Goal: Task Accomplishment & Management: Use online tool/utility

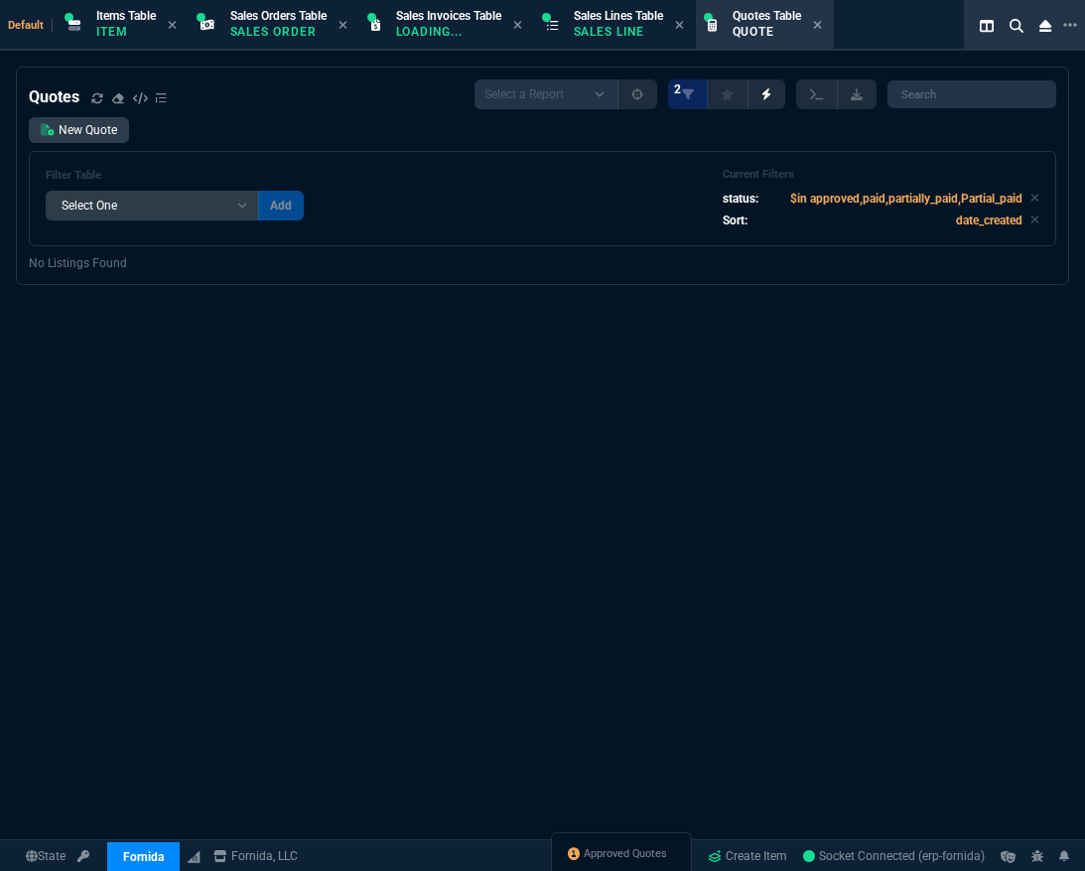
select select "12: [PERSON_NAME]"
select select
click at [625, 865] on div "Approved Quotes" at bounding box center [621, 856] width 141 height 48
click at [624, 858] on span "Approved Quotes" at bounding box center [625, 854] width 83 height 16
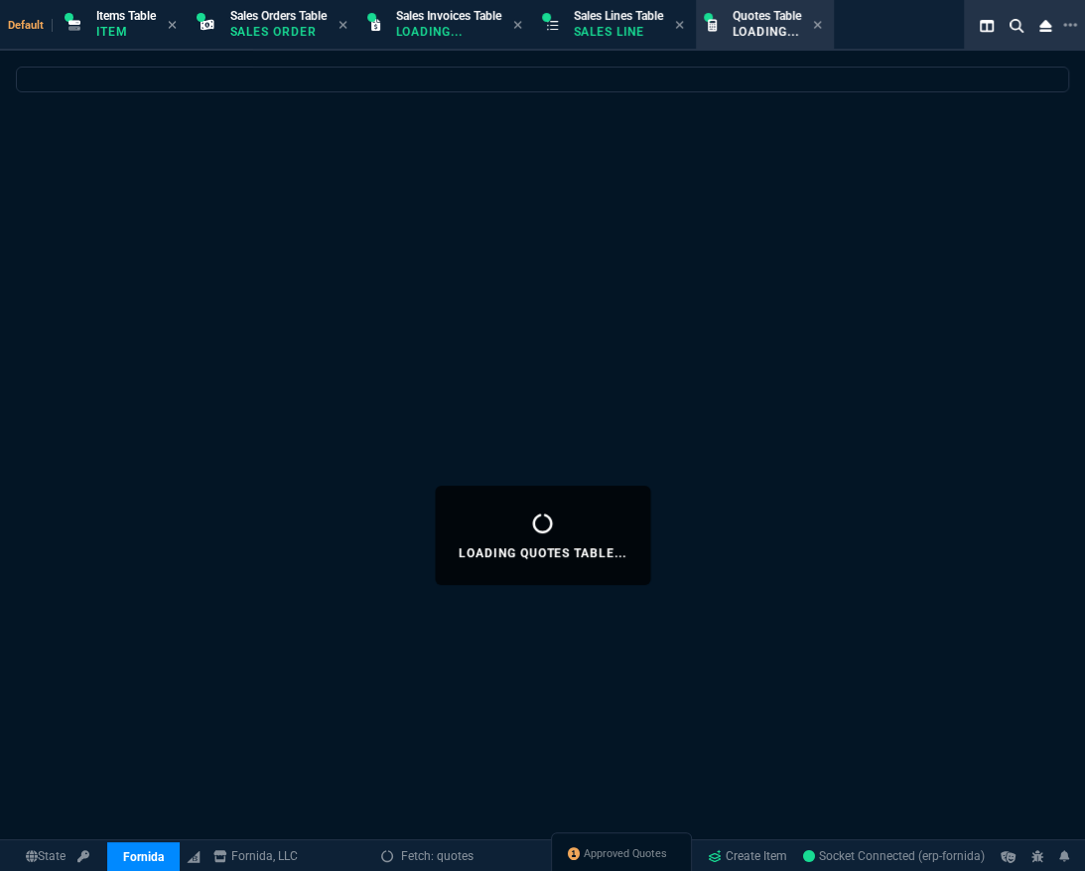
select select
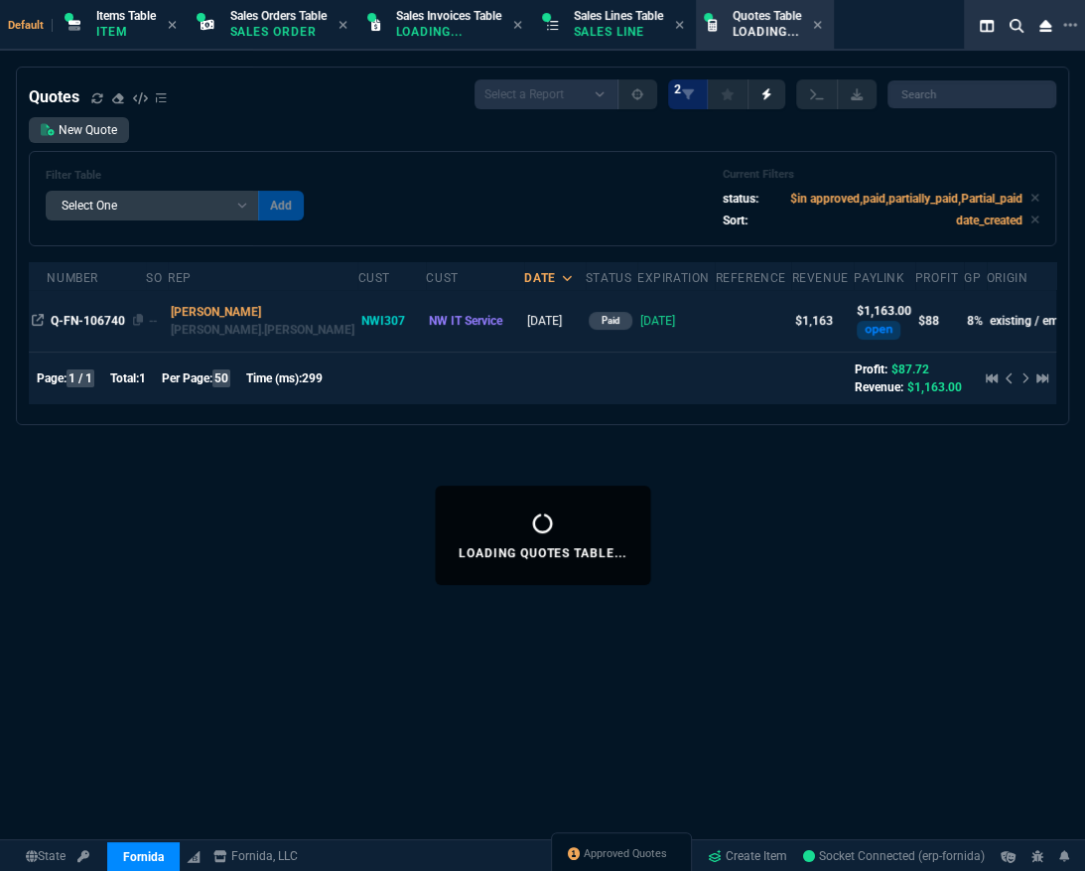
click at [82, 314] on span "Q-FN-106740" at bounding box center [88, 321] width 74 height 14
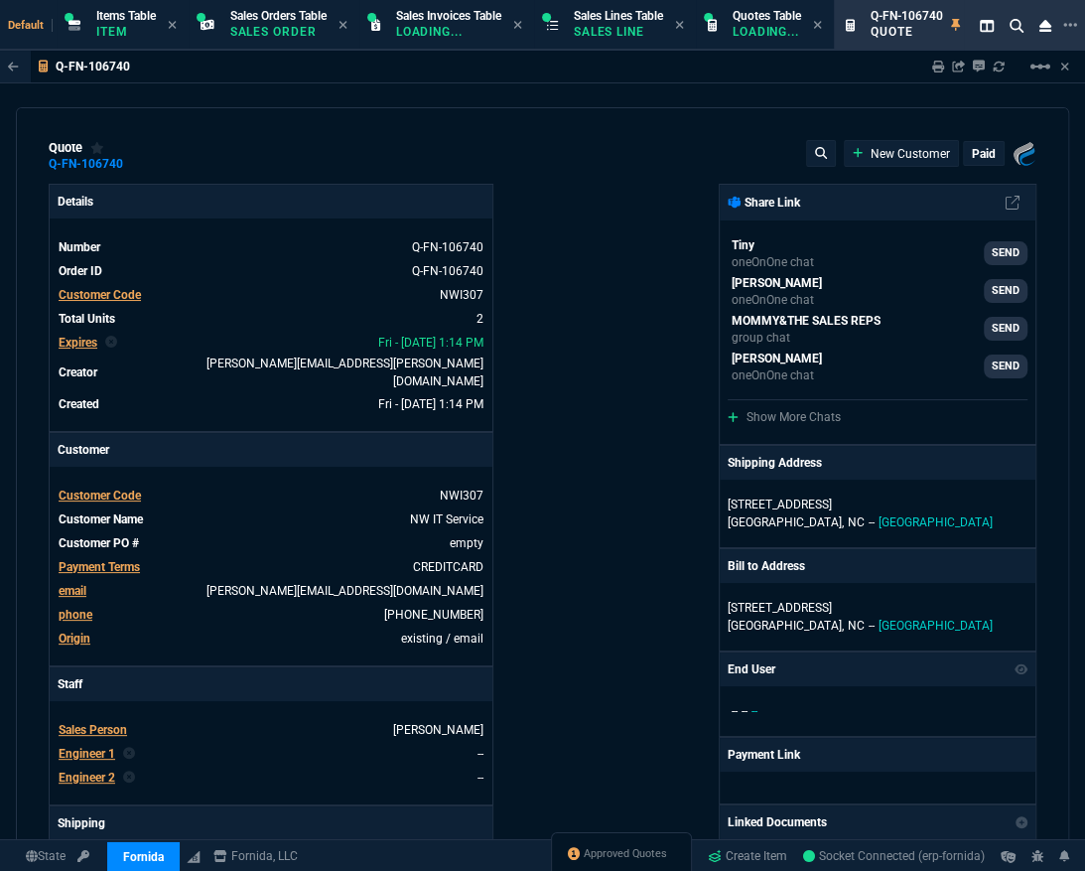
type input "13"
type input "131"
type input "11"
type input "13"
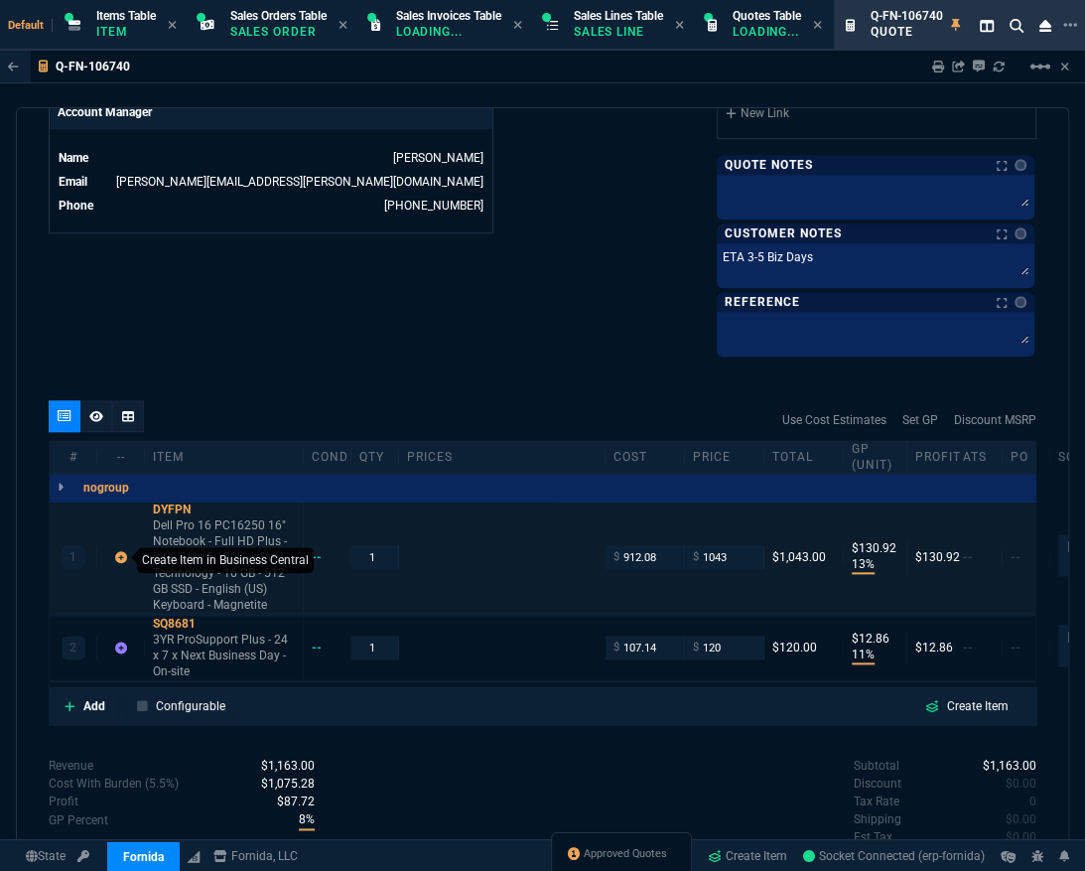
scroll to position [1082, 0]
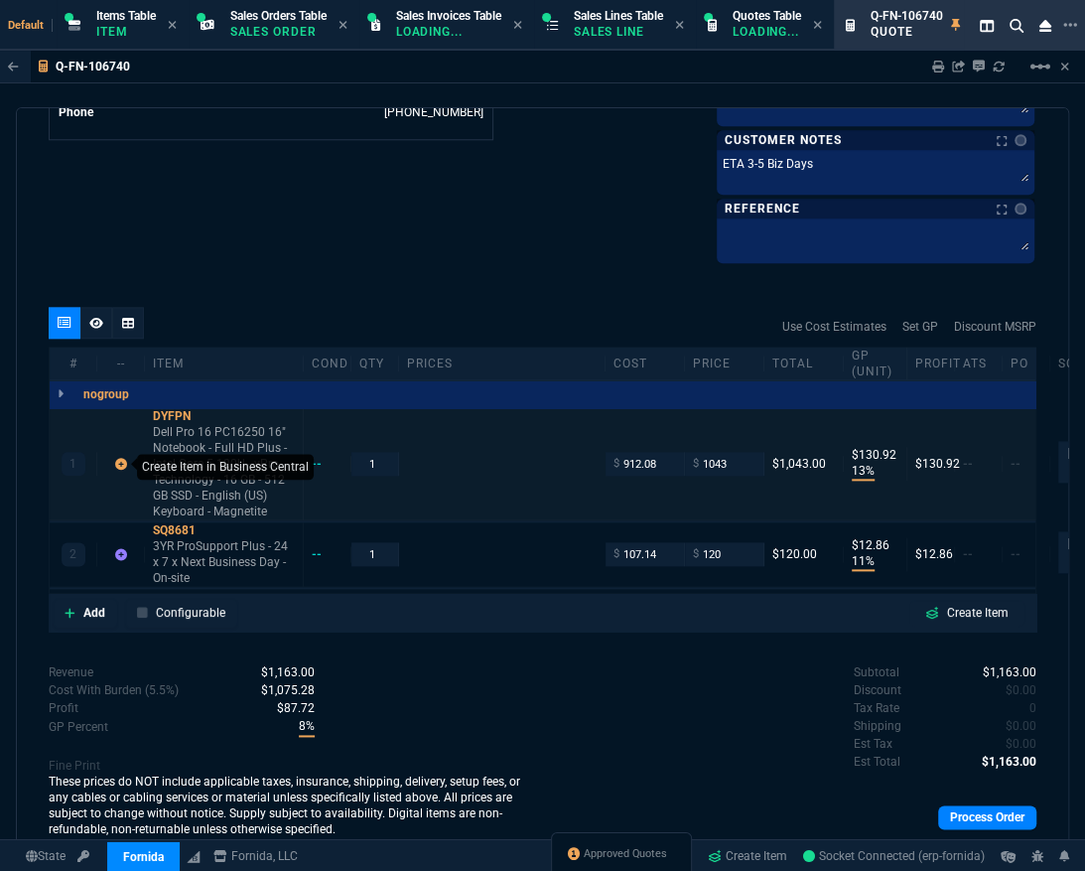
click at [122, 458] on icon at bounding box center [121, 464] width 12 height 12
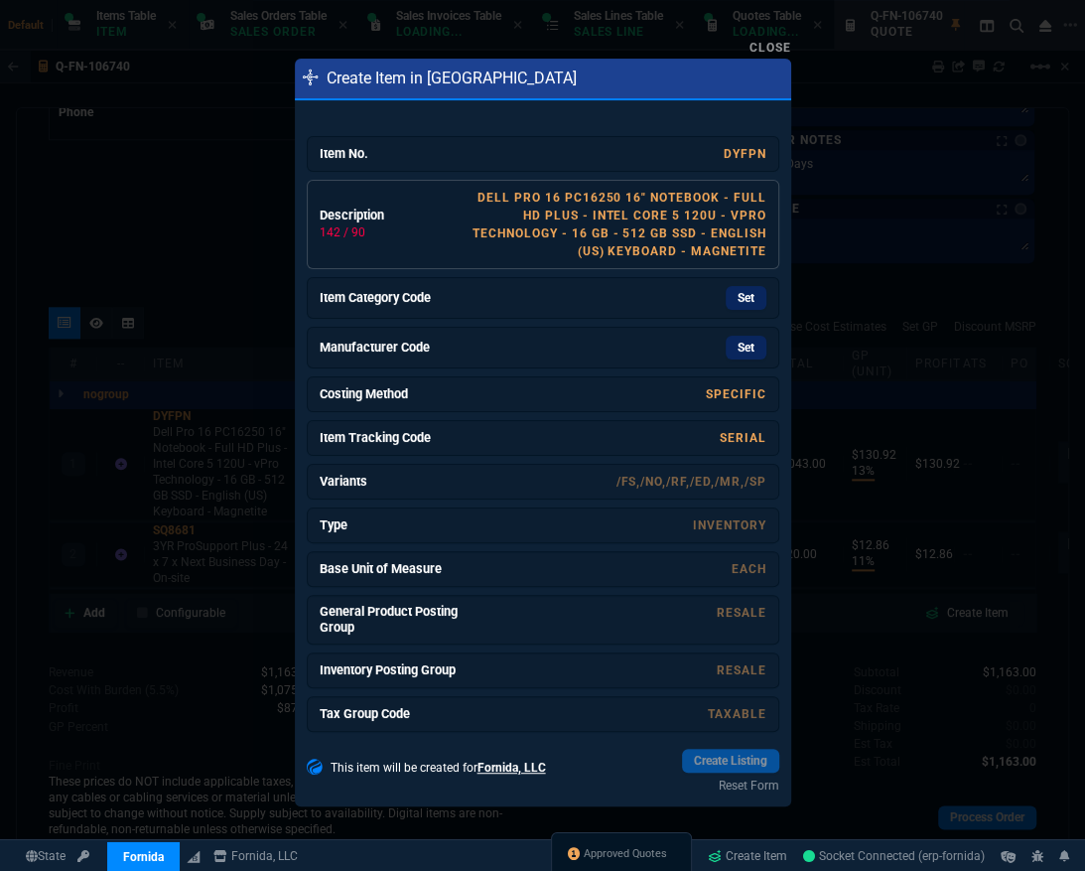
click at [624, 249] on link "Dell Pro 16 PC16250 16" Notebook - Full HD Plus - Intel Core 5 120U - vPro Tech…" at bounding box center [619, 225] width 293 height 68
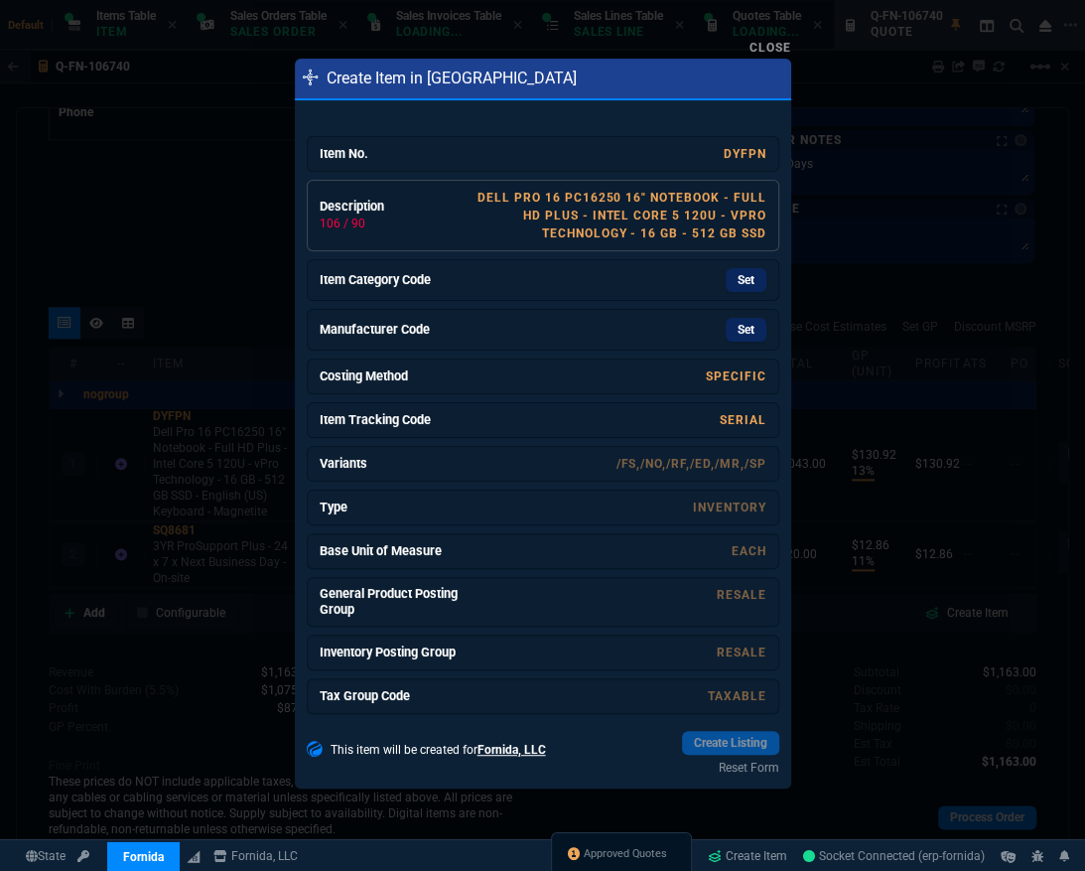
click at [624, 249] on link "Description 106 / 90 Dell Pro 16 PC16250 16" Notebook - Full HD Plus - Intel Co…" at bounding box center [543, 215] width 473 height 71
click at [624, 249] on link "Description 100 / 90 Dell Pro 16 PC16250 16" Notebook - Full HD Plus - Intel Co…" at bounding box center [543, 215] width 473 height 71
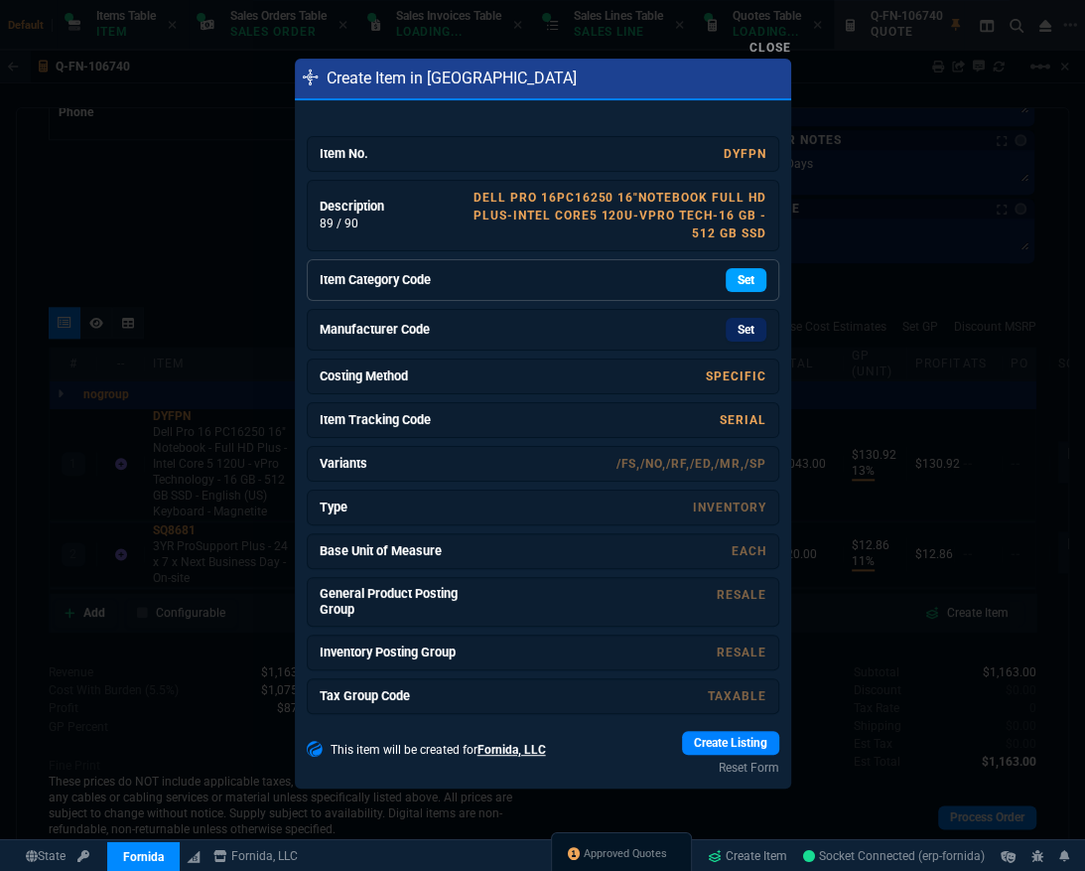
click at [739, 286] on link "Set" at bounding box center [746, 280] width 41 height 24
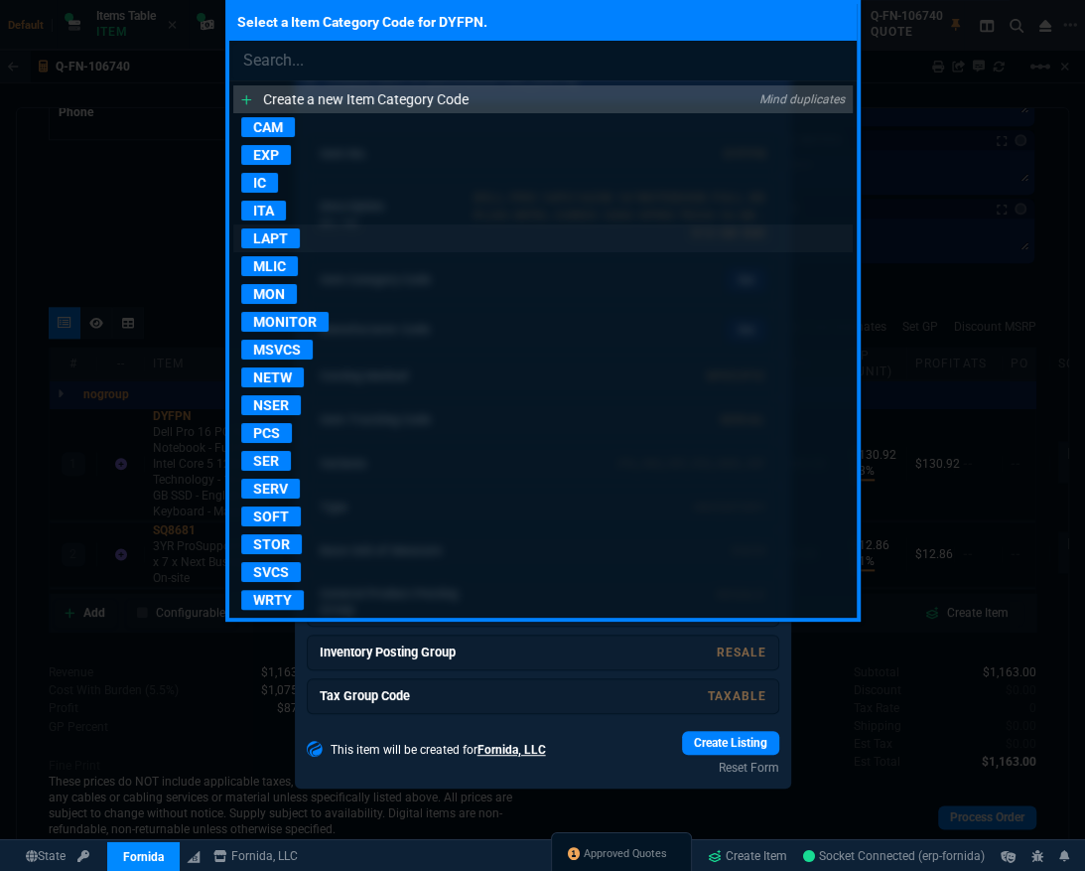
click at [270, 234] on p "LAPT" at bounding box center [270, 238] width 59 height 20
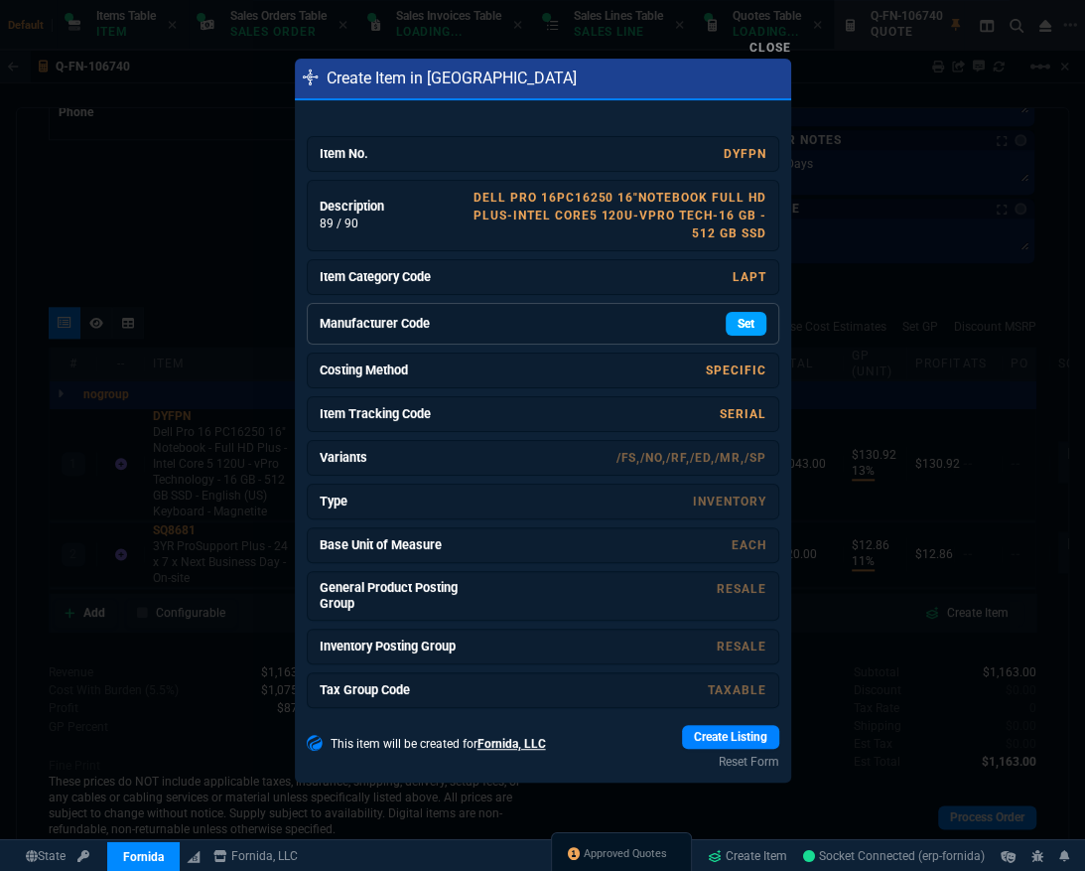
click at [727, 315] on link "Set" at bounding box center [746, 324] width 41 height 24
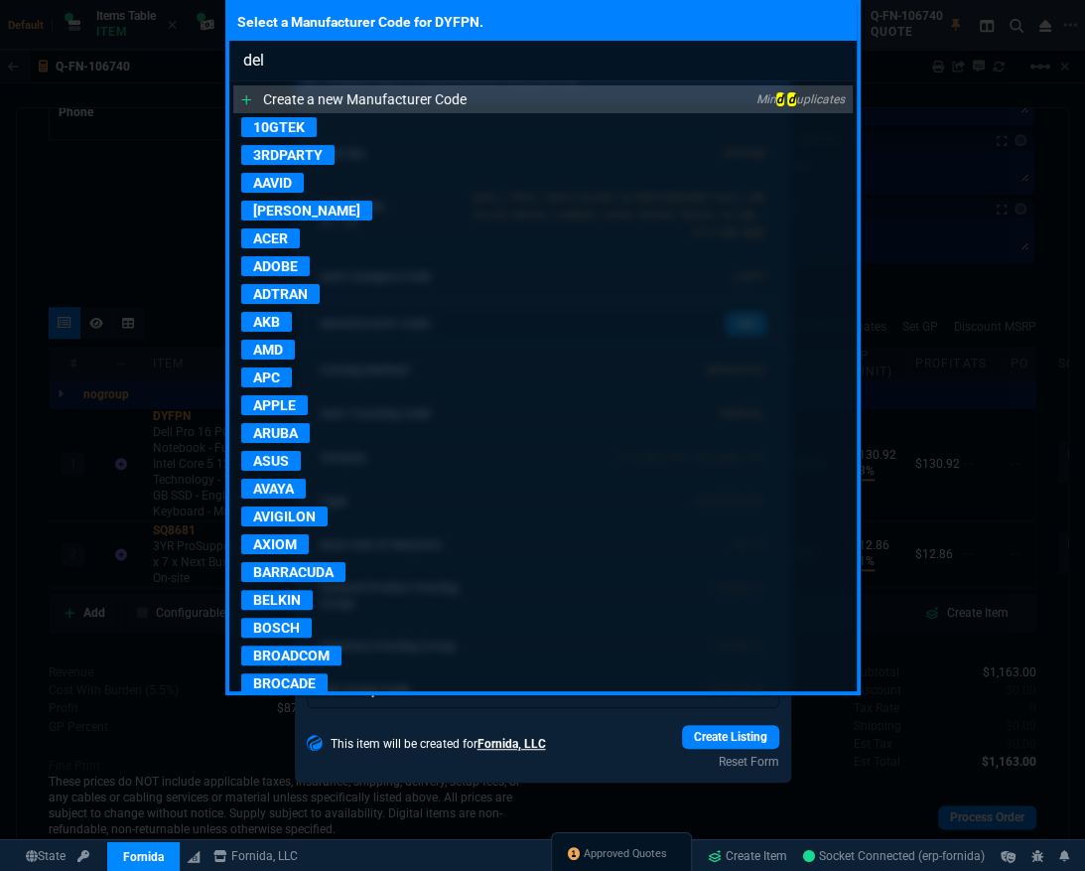
type input "dell"
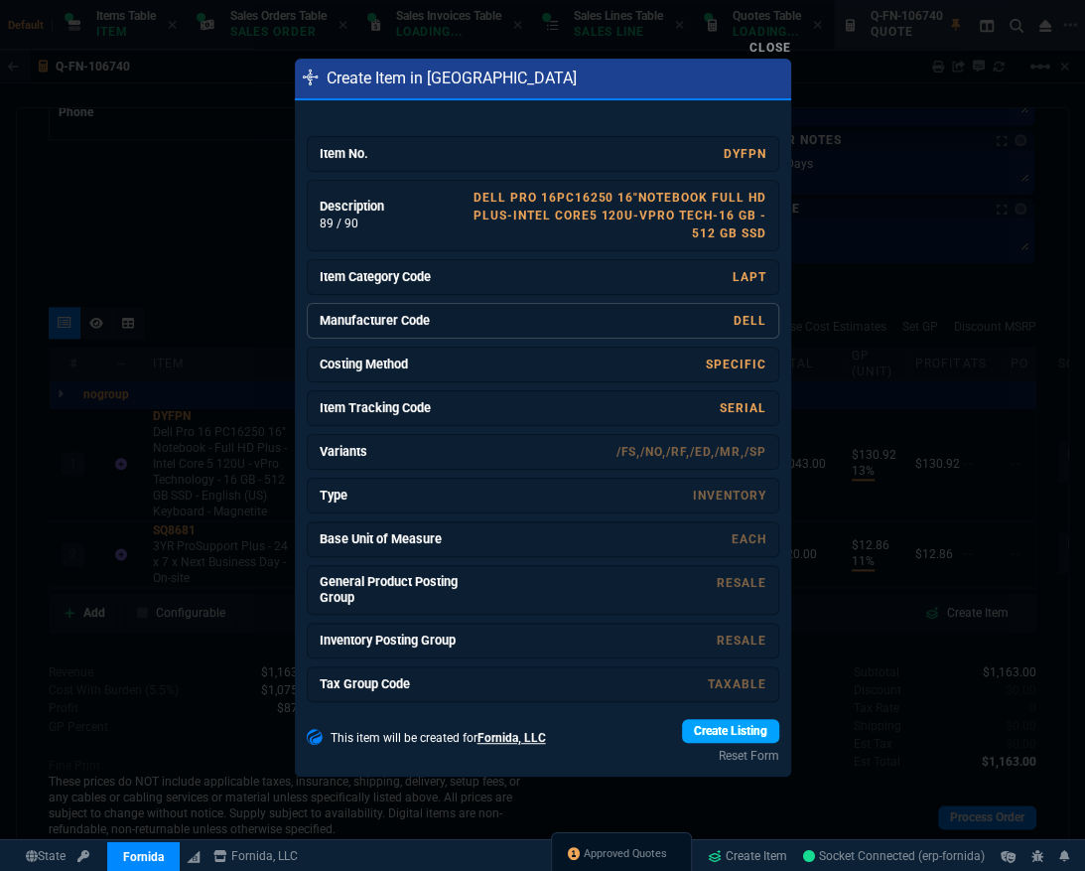
click at [692, 726] on link "Create Listing" at bounding box center [730, 731] width 97 height 24
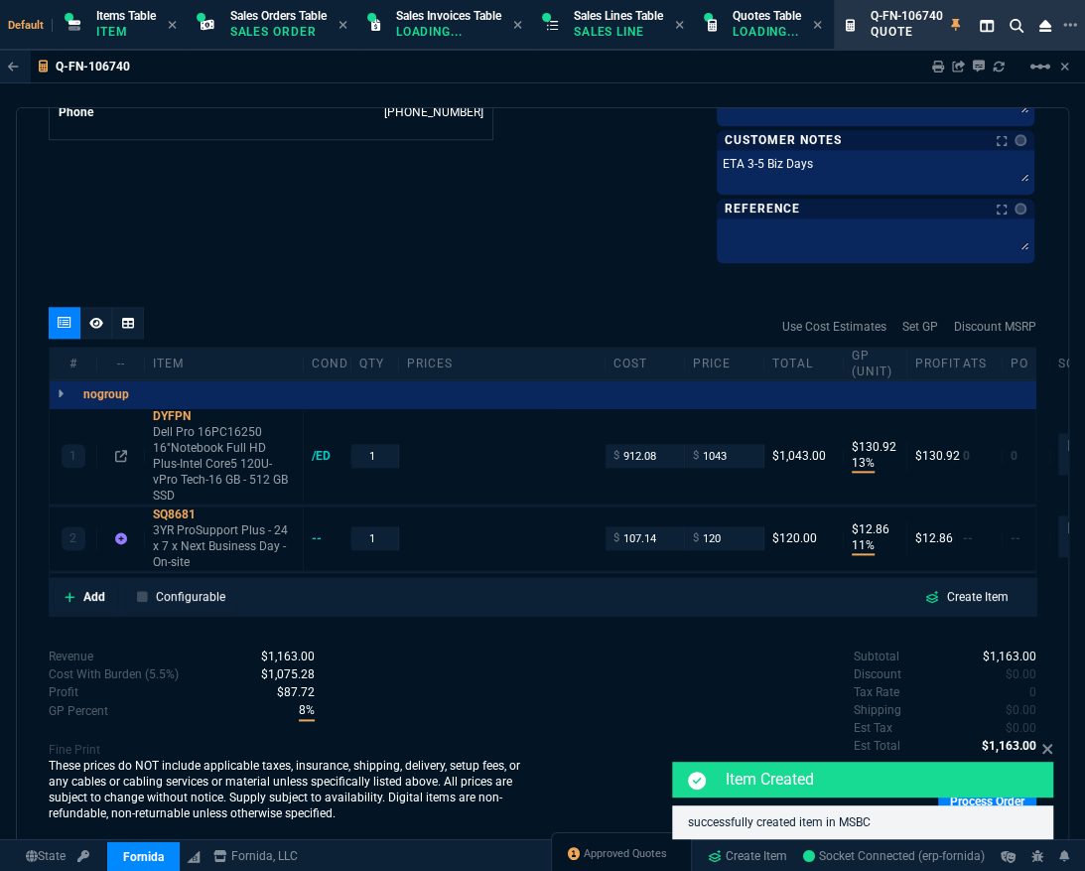
type input "1554.75"
type input "33"
